Goal: Communication & Community: Answer question/provide support

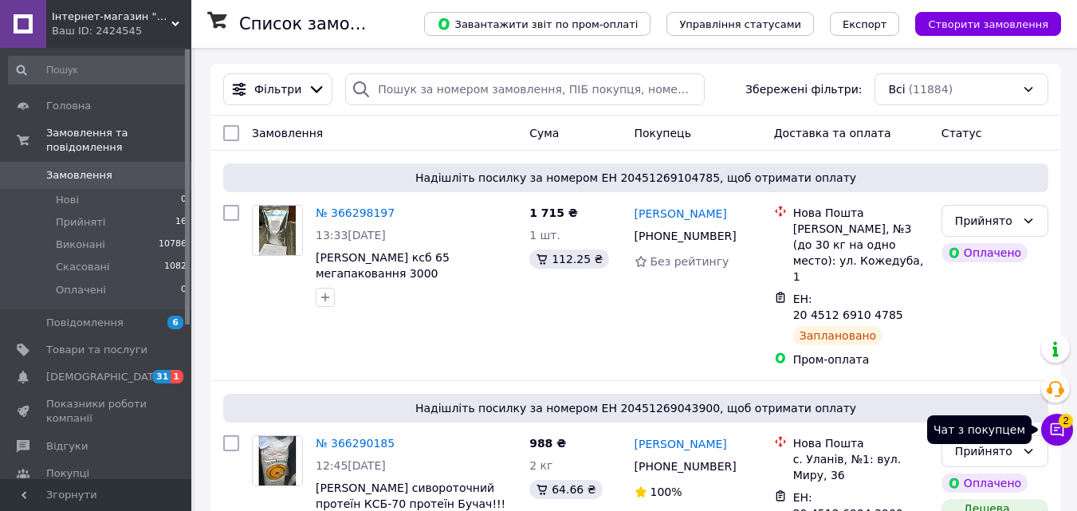
click at [1052, 425] on icon at bounding box center [1058, 430] width 14 height 14
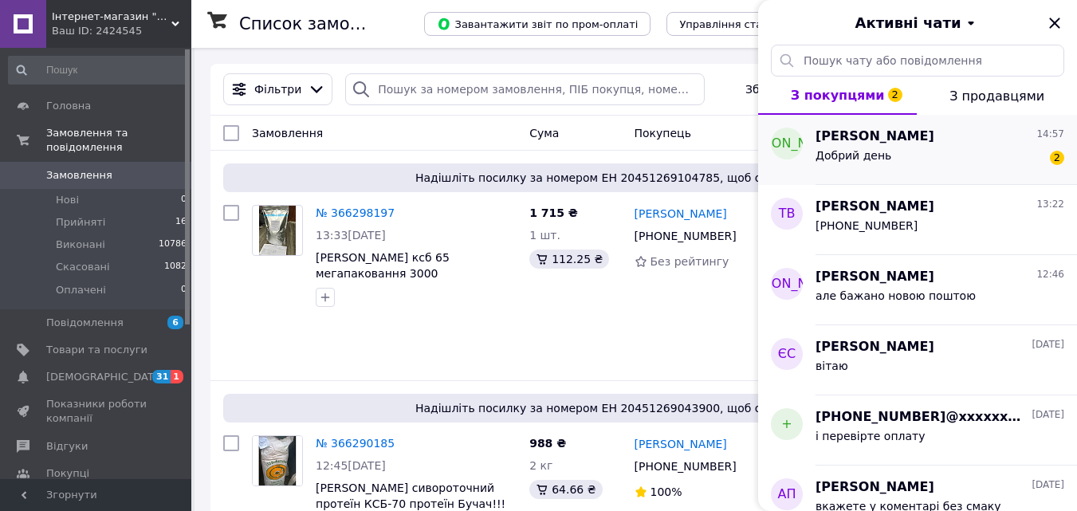
click at [894, 171] on div "Добрий день 2" at bounding box center [940, 159] width 249 height 26
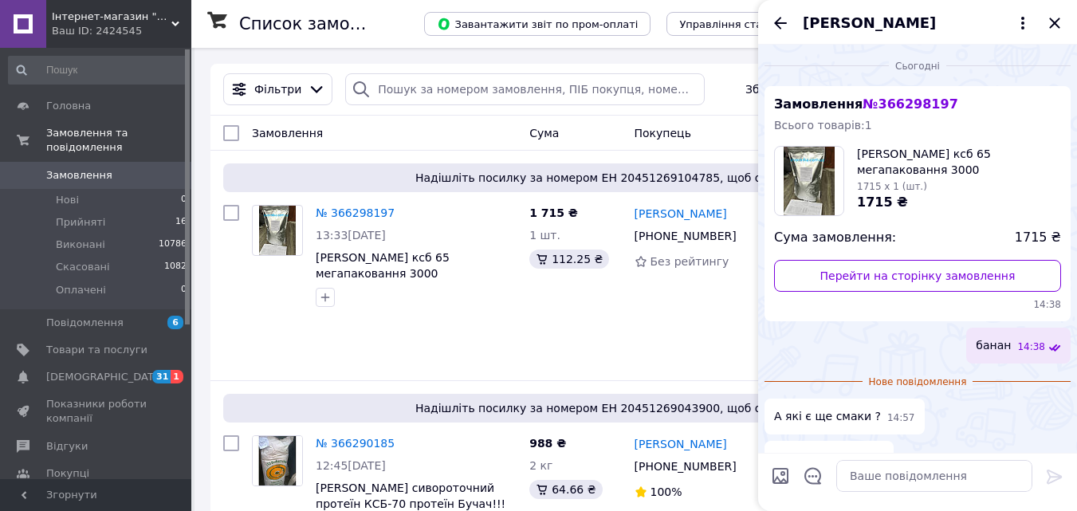
scroll to position [30, 0]
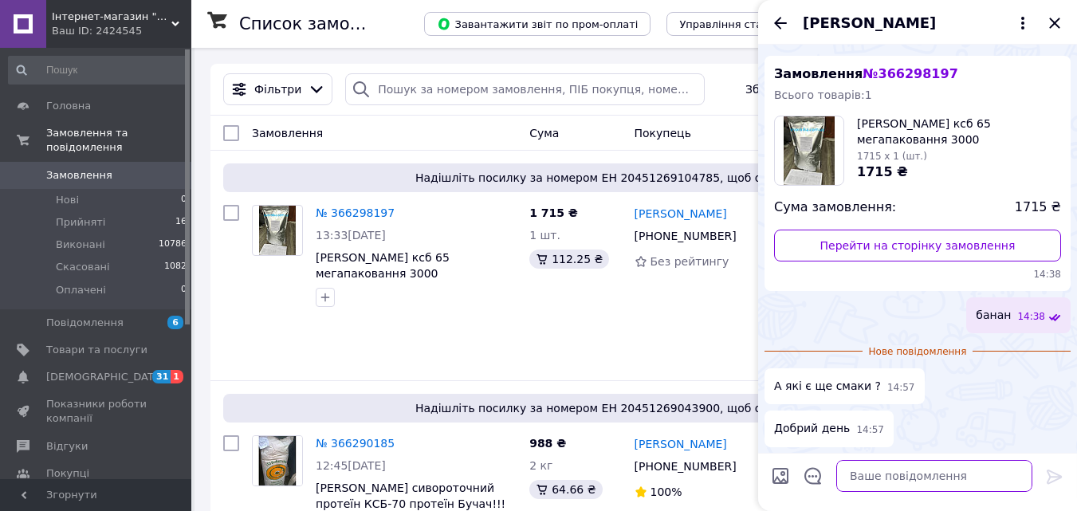
click at [897, 484] on textarea at bounding box center [934, 476] width 196 height 32
type textarea "шоколад"
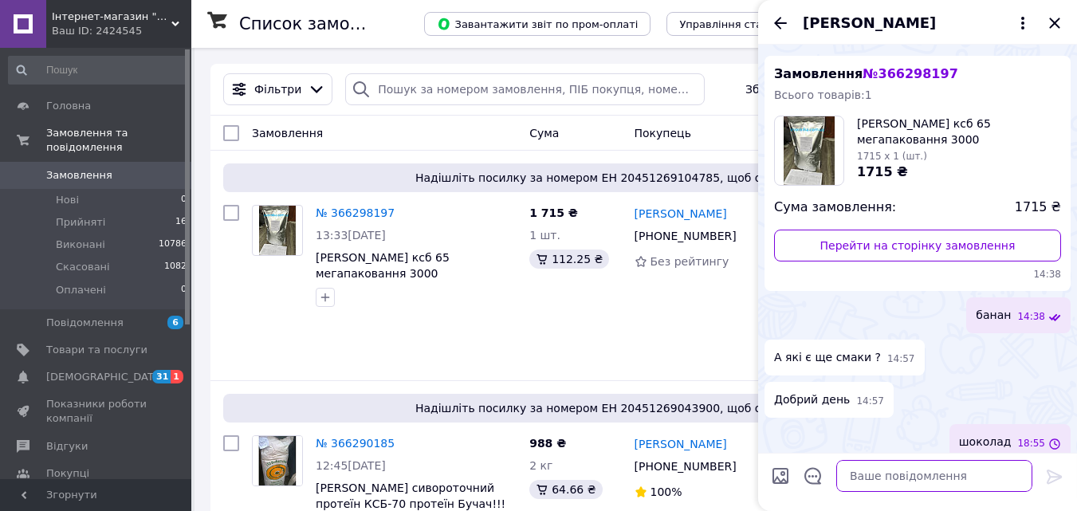
scroll to position [44, 0]
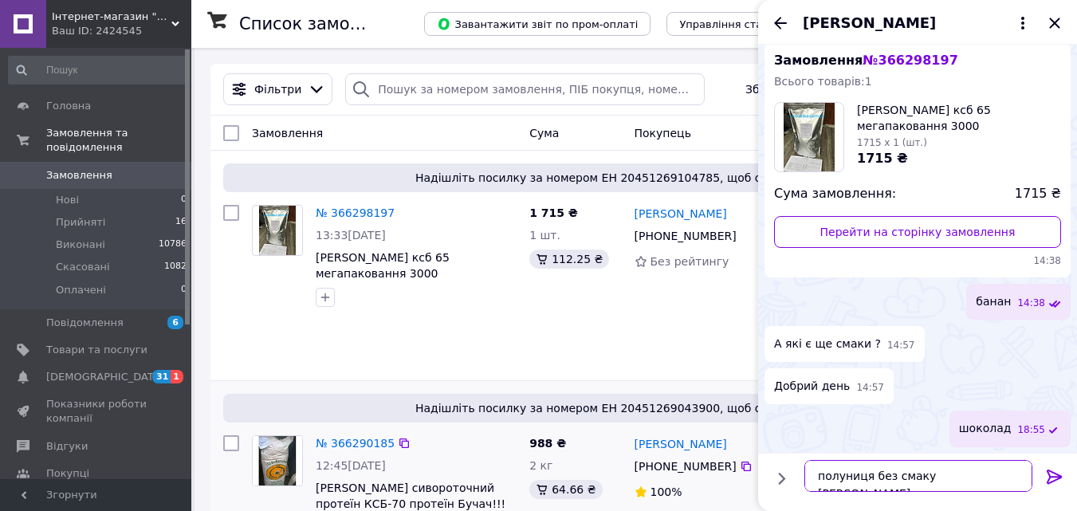
type textarea "полуниця без смаку [PERSON_NAME]"
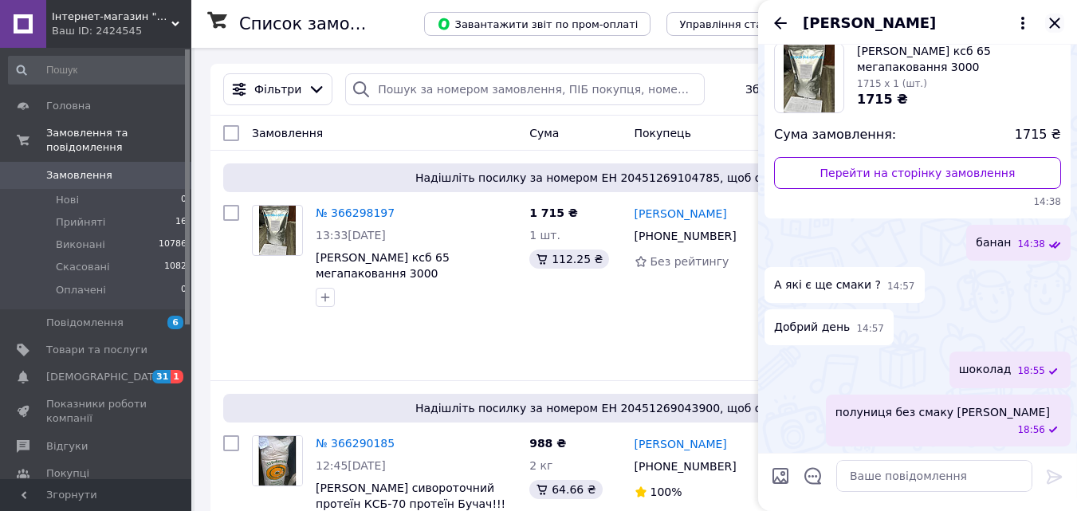
click at [1055, 26] on icon "Закрити" at bounding box center [1054, 23] width 19 height 19
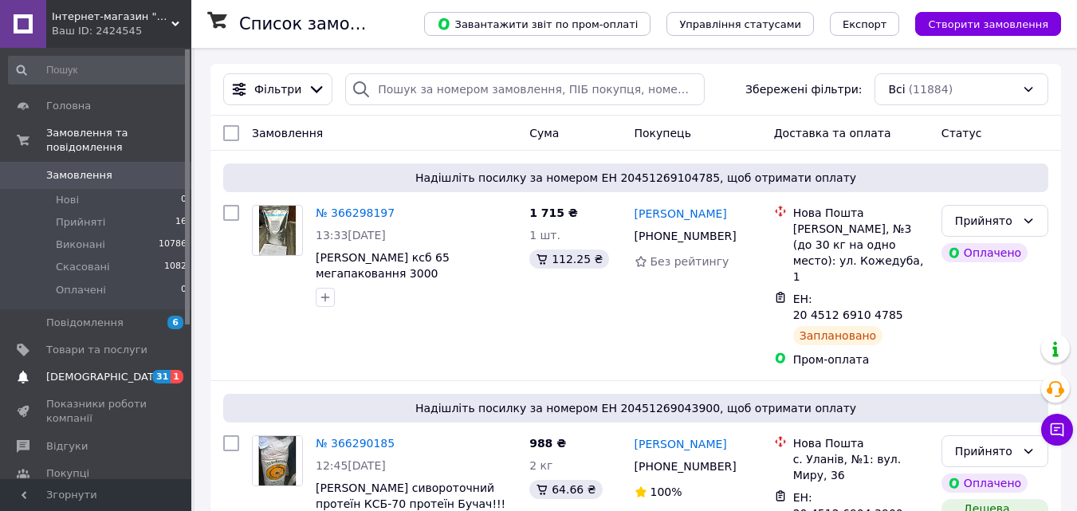
click at [128, 376] on link "[DEMOGRAPHIC_DATA] 31 1" at bounding box center [98, 377] width 196 height 27
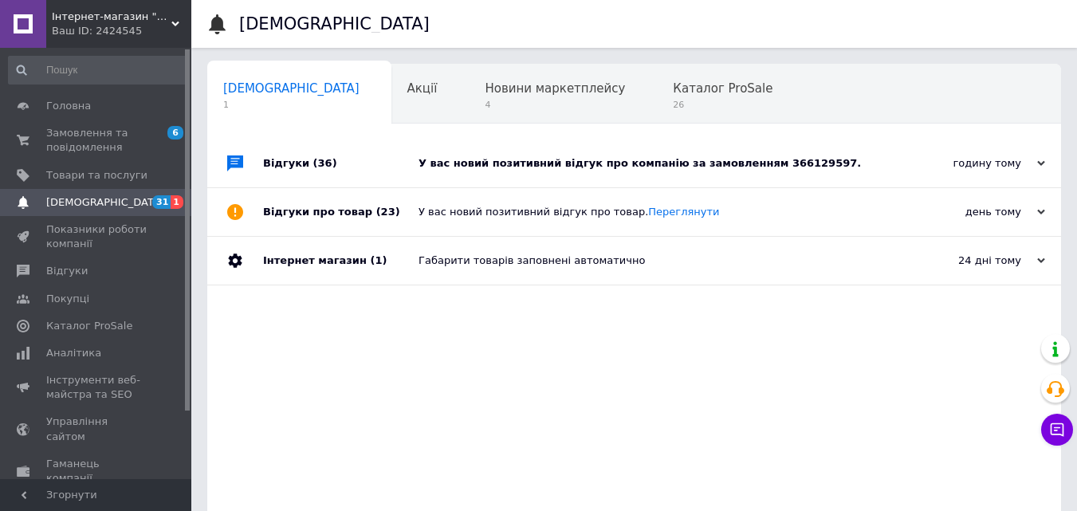
click at [862, 169] on div "У вас новий позитивний відгук про компанію за замовленням 366129597." at bounding box center [652, 163] width 467 height 14
